Goal: Information Seeking & Learning: Learn about a topic

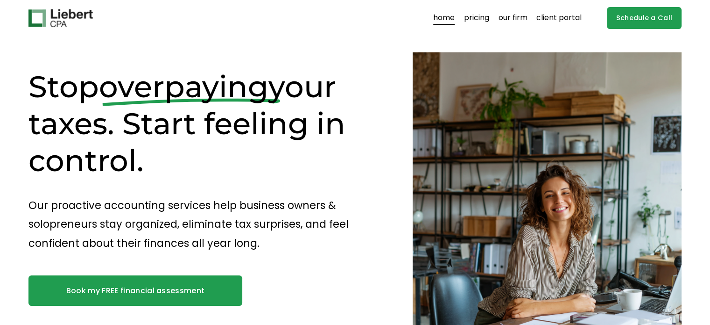
click at [475, 19] on link "pricing" at bounding box center [476, 18] width 25 height 15
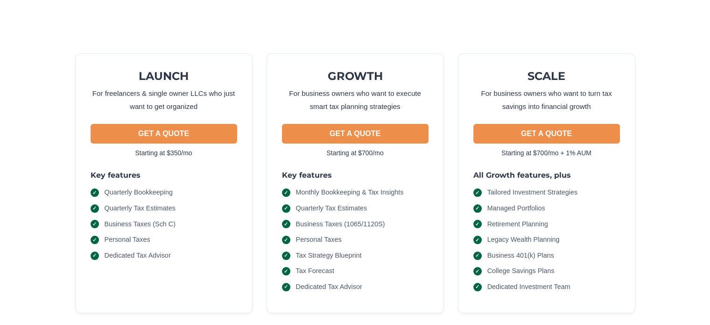
scroll to position [80, 0]
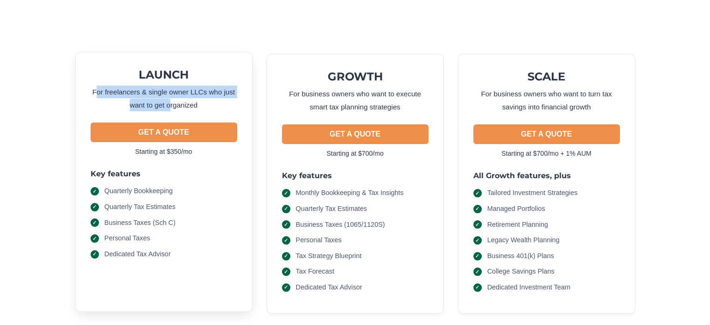
drag, startPoint x: 99, startPoint y: 91, endPoint x: 172, endPoint y: 100, distance: 73.9
click at [172, 100] on p "For freelancers & single owner LLCs who just want to get organized" at bounding box center [164, 98] width 147 height 26
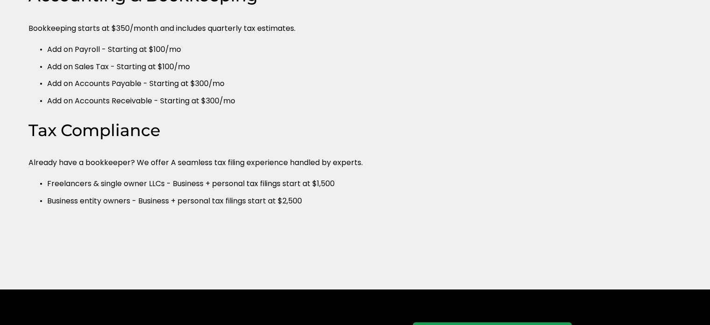
scroll to position [591, 0]
